Goal: Download file/media

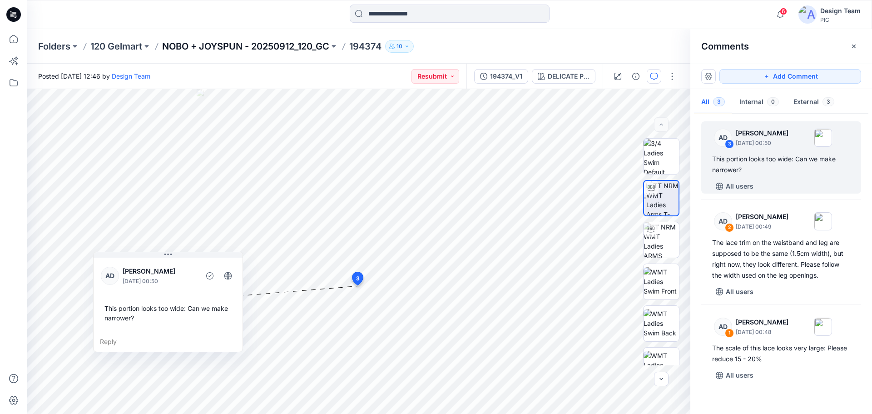
click at [259, 43] on p "NOBO + JOYSPUN - 20250912_120_GC" at bounding box center [245, 46] width 167 height 13
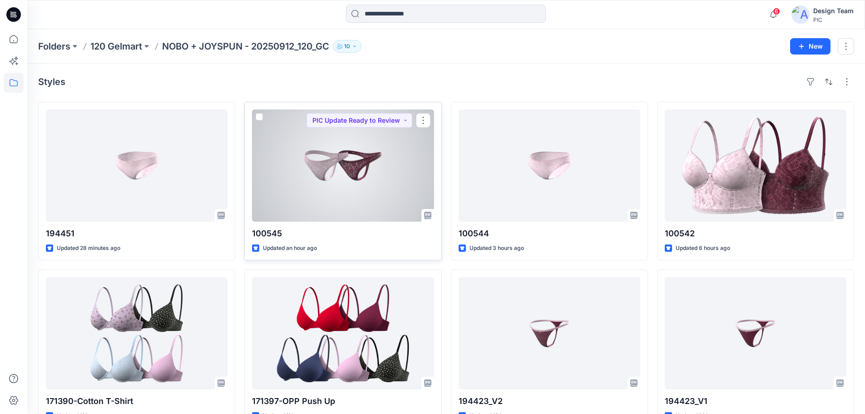
click at [339, 175] on div at bounding box center [343, 165] width 182 height 112
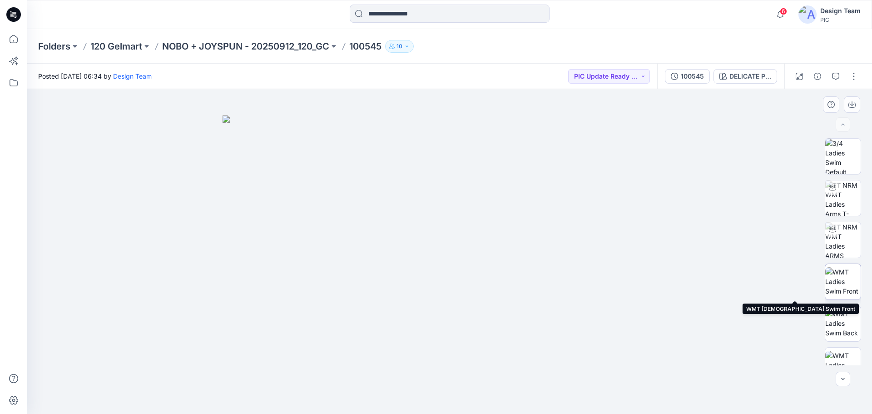
click at [840, 285] on img at bounding box center [842, 281] width 35 height 29
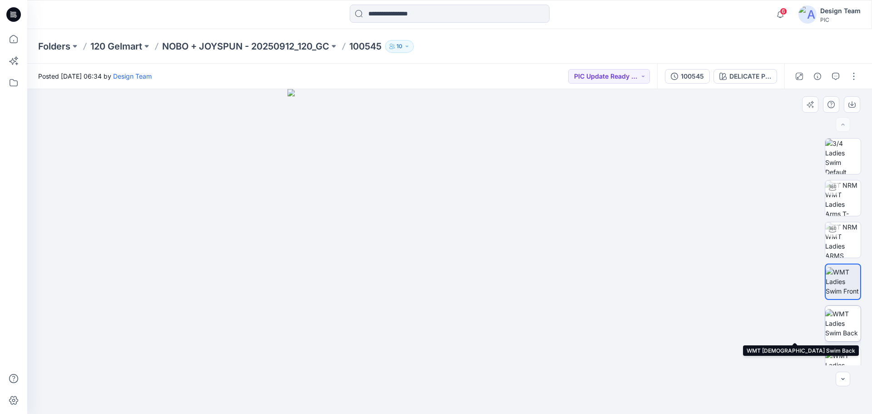
click at [838, 320] on img at bounding box center [842, 323] width 35 height 29
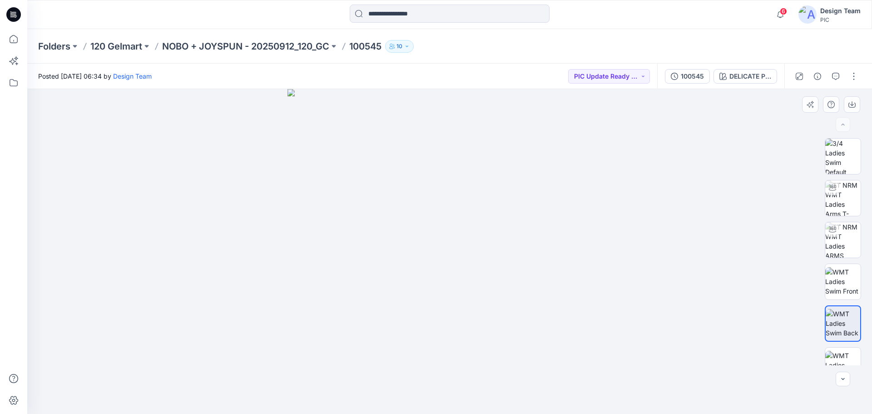
drag, startPoint x: 497, startPoint y: 358, endPoint x: 482, endPoint y: 246, distance: 113.2
click at [844, 204] on img at bounding box center [842, 197] width 35 height 35
drag, startPoint x: 323, startPoint y: 387, endPoint x: 472, endPoint y: 410, distance: 151.2
click at [472, 410] on div at bounding box center [449, 251] width 844 height 325
drag, startPoint x: 347, startPoint y: 395, endPoint x: 509, endPoint y: 409, distance: 161.8
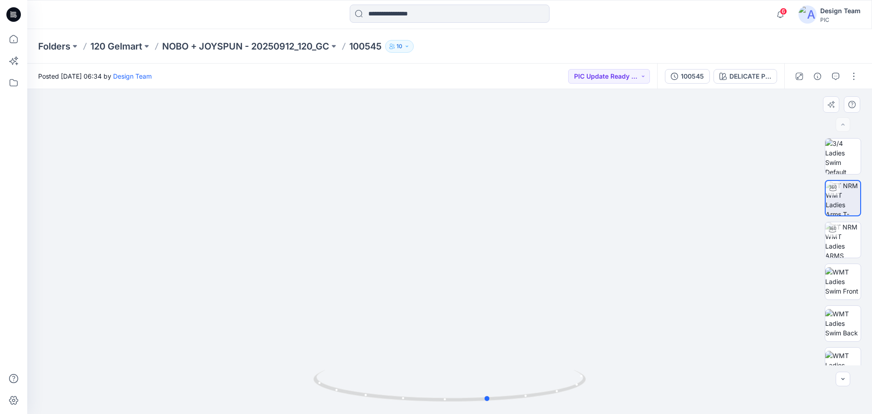
click at [509, 409] on div at bounding box center [449, 390] width 272 height 45
drag, startPoint x: 380, startPoint y: 395, endPoint x: 501, endPoint y: 402, distance: 121.4
click at [501, 402] on icon at bounding box center [450, 387] width 275 height 34
drag, startPoint x: 330, startPoint y: 389, endPoint x: 378, endPoint y: 402, distance: 49.6
click at [378, 402] on icon at bounding box center [450, 387] width 275 height 34
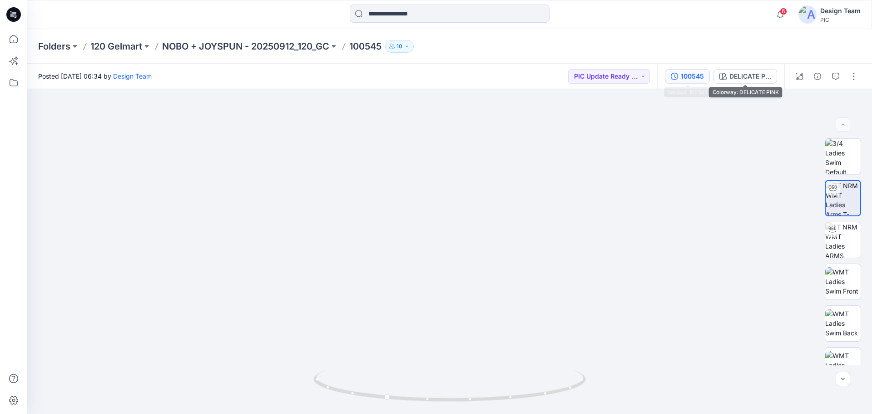
click at [702, 76] on div "100545" at bounding box center [692, 76] width 23 height 10
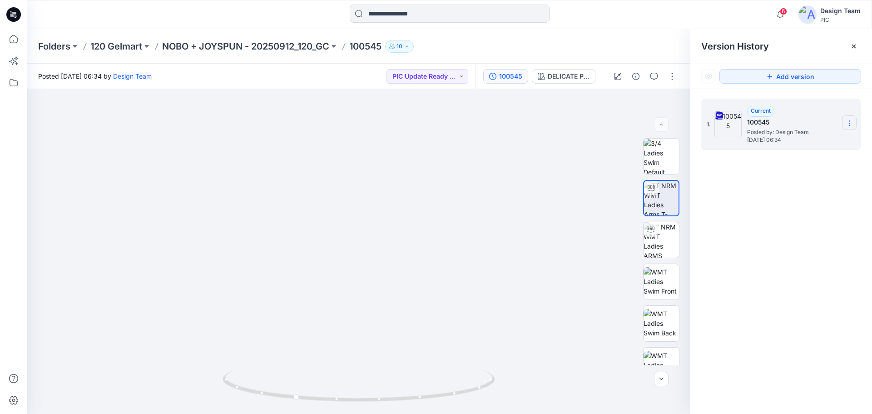
click at [853, 121] on icon at bounding box center [849, 122] width 7 height 7
click at [800, 138] on span "Download Source BW File" at bounding box center [803, 140] width 76 height 11
click at [848, 121] on icon at bounding box center [849, 122] width 7 height 7
click at [795, 142] on span "Download Source BW File" at bounding box center [803, 140] width 76 height 11
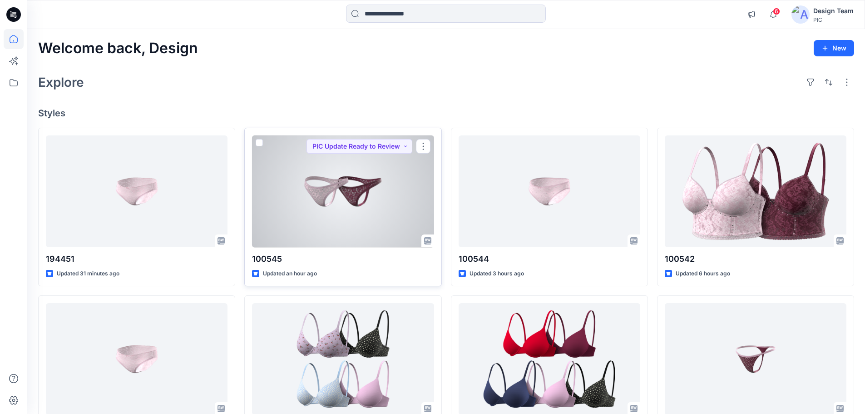
click at [361, 201] on div at bounding box center [343, 191] width 182 height 112
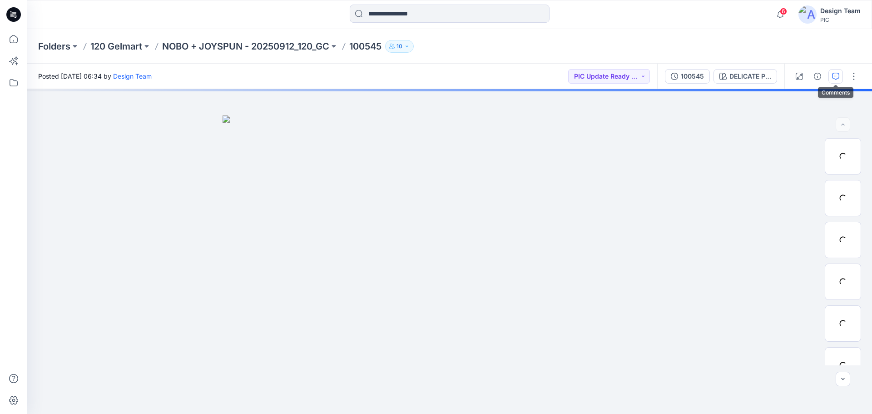
click at [832, 75] on icon "button" at bounding box center [835, 76] width 7 height 7
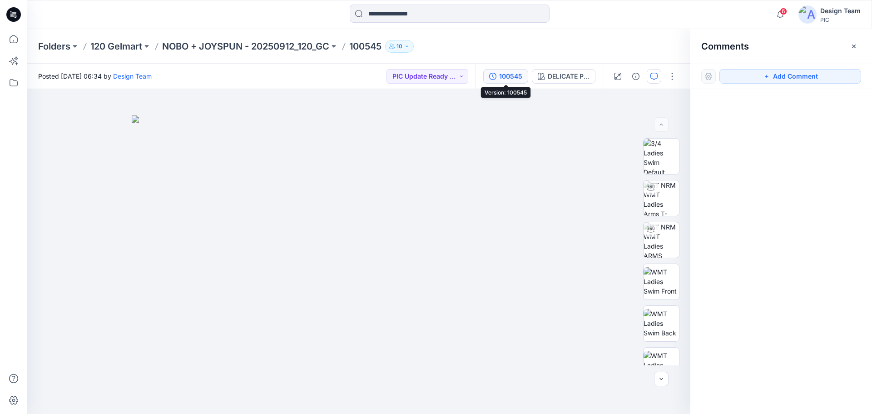
click at [512, 73] on div "100545" at bounding box center [510, 76] width 23 height 10
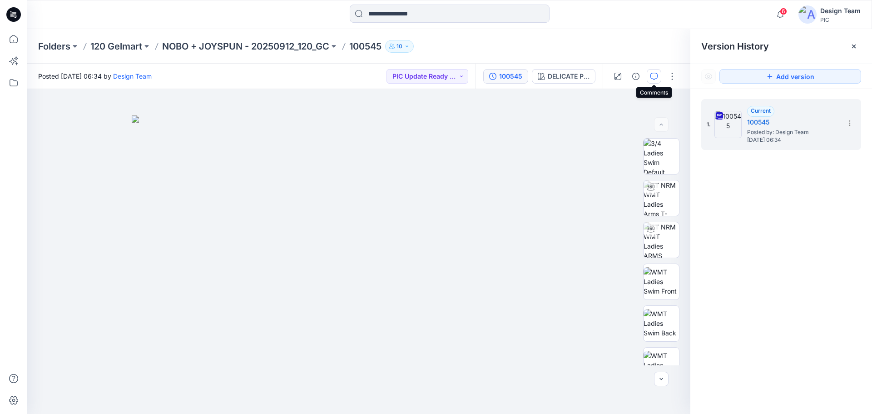
click at [653, 75] on icon "button" at bounding box center [653, 76] width 7 height 7
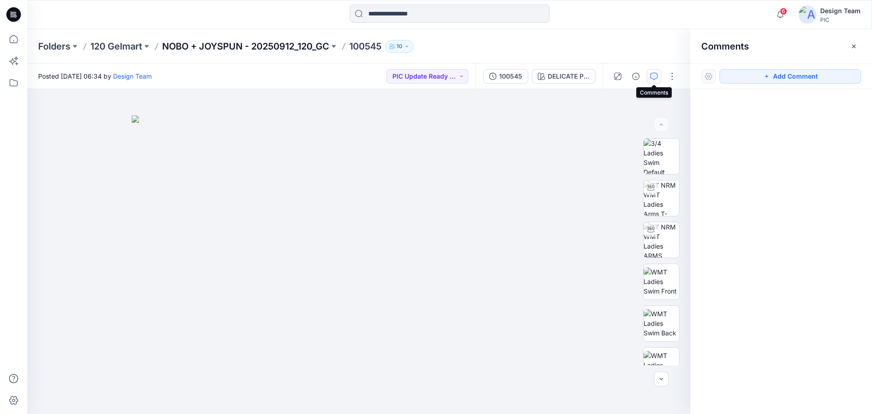
click at [280, 44] on p "NOBO + JOYSPUN - 20250912_120_GC" at bounding box center [245, 46] width 167 height 13
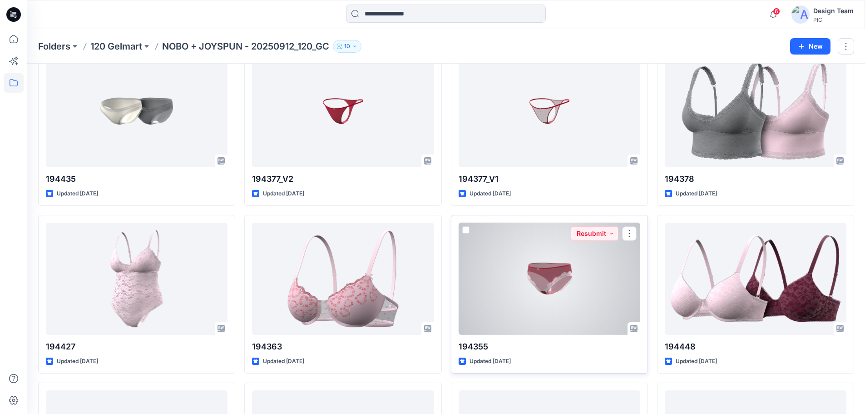
scroll to position [1916, 0]
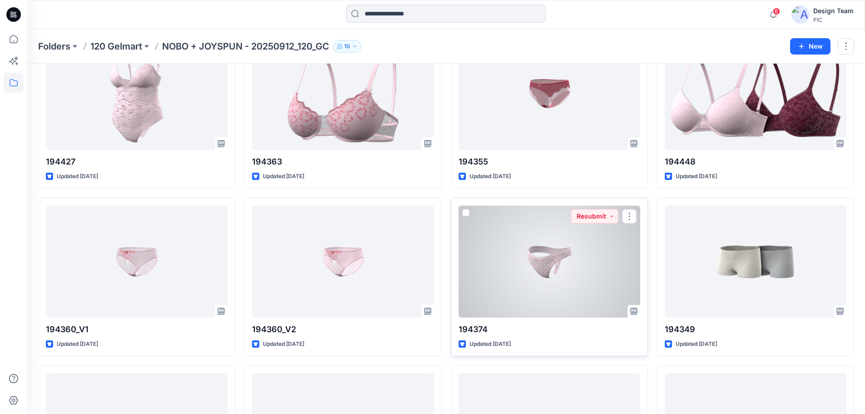
click at [555, 257] on div at bounding box center [550, 261] width 182 height 112
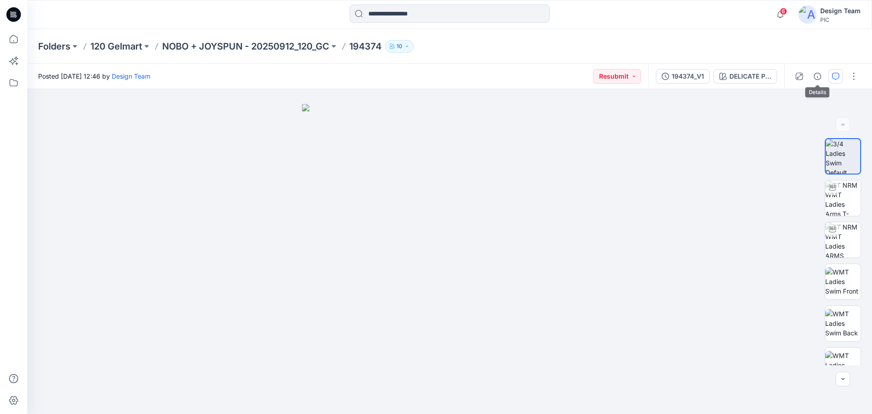
click at [830, 74] on button "button" at bounding box center [835, 76] width 15 height 15
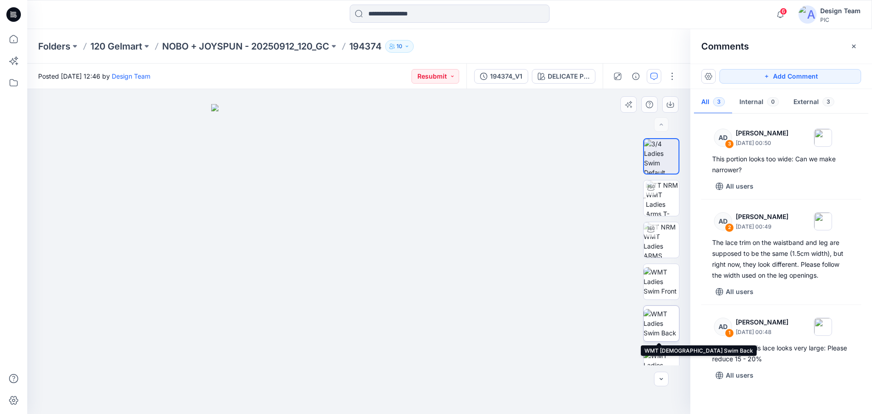
click at [660, 322] on img at bounding box center [660, 323] width 35 height 29
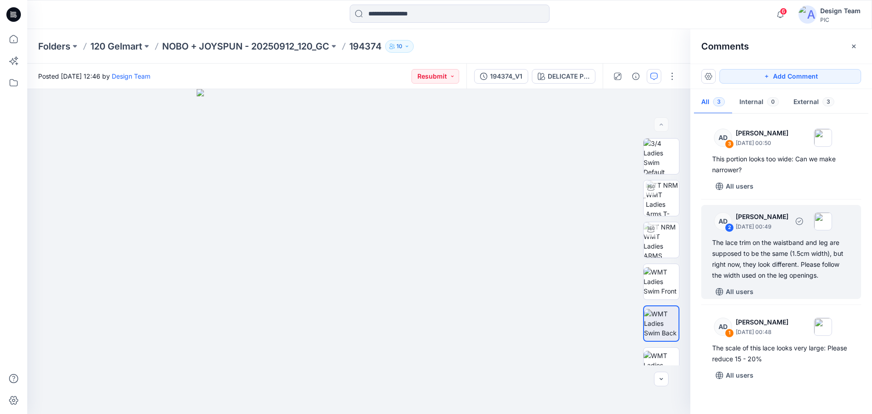
click at [755, 261] on div "The lace trim on the waistband and leg are supposed to be the same (1.5cm width…" at bounding box center [781, 259] width 138 height 44
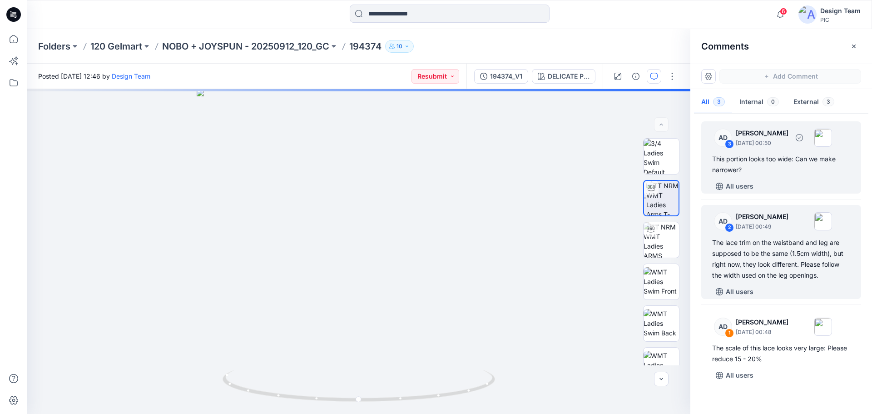
click at [758, 176] on div "AD 3 Alex Degner September 26, 2025 00:50 This portion looks too wide: Can we m…" at bounding box center [781, 157] width 160 height 72
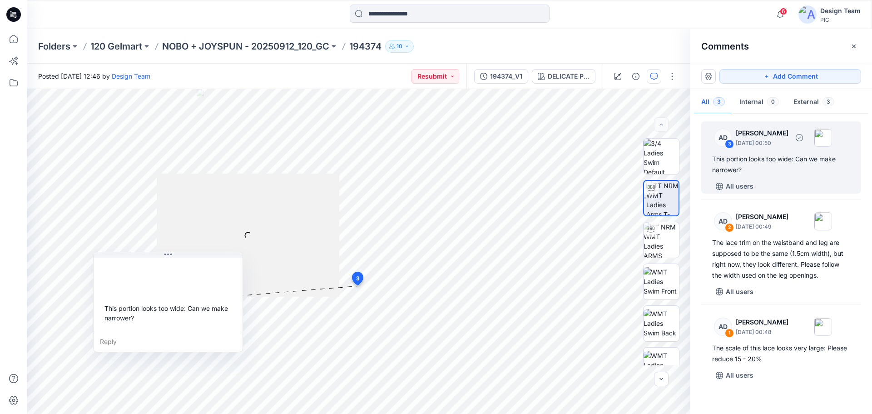
click at [756, 161] on div "This portion looks too wide: Can we make narrower?" at bounding box center [781, 164] width 138 height 22
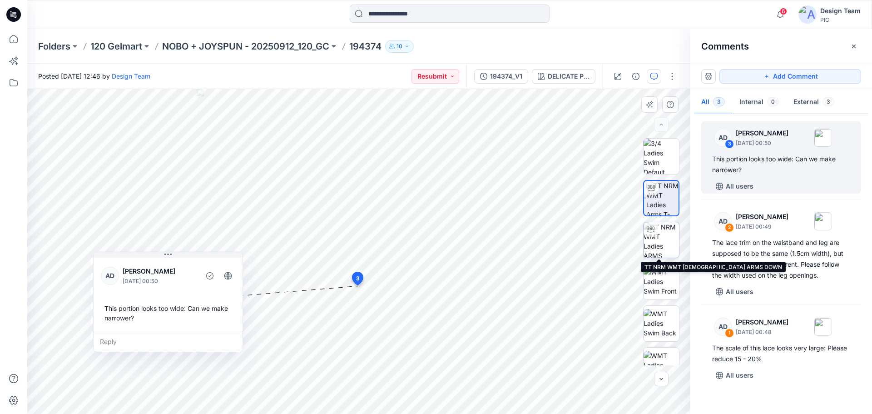
click at [654, 239] on img at bounding box center [660, 239] width 35 height 35
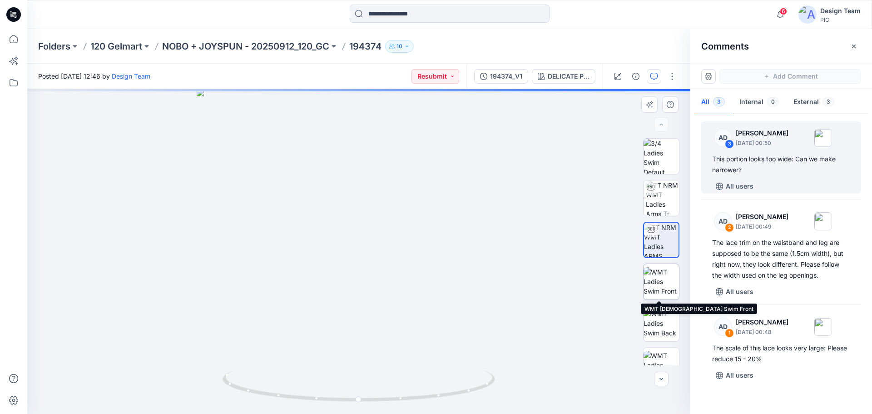
click at [661, 273] on img at bounding box center [660, 281] width 35 height 29
